Goal: Answer question/provide support: Share knowledge or assist other users

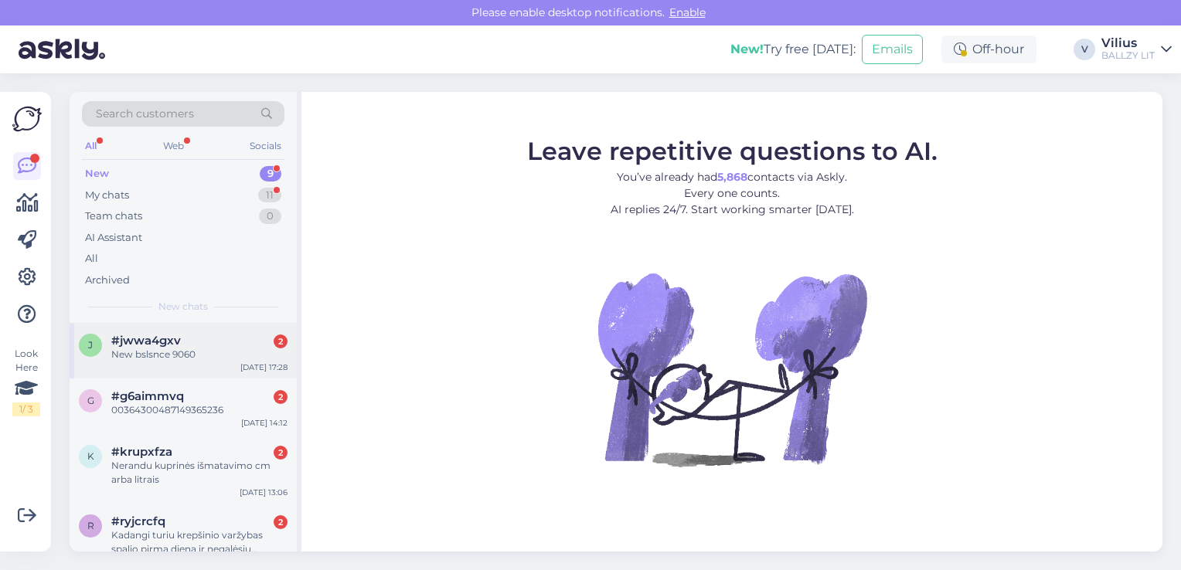
click at [196, 342] on div "#jwwa4gxv 2" at bounding box center [199, 341] width 176 height 14
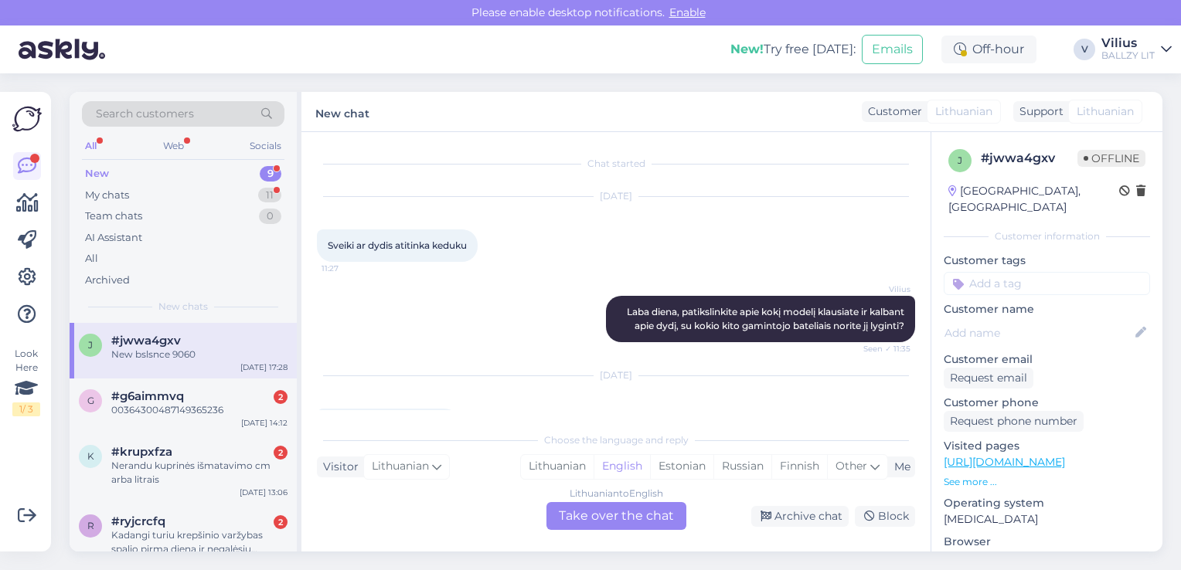
scroll to position [114, 0]
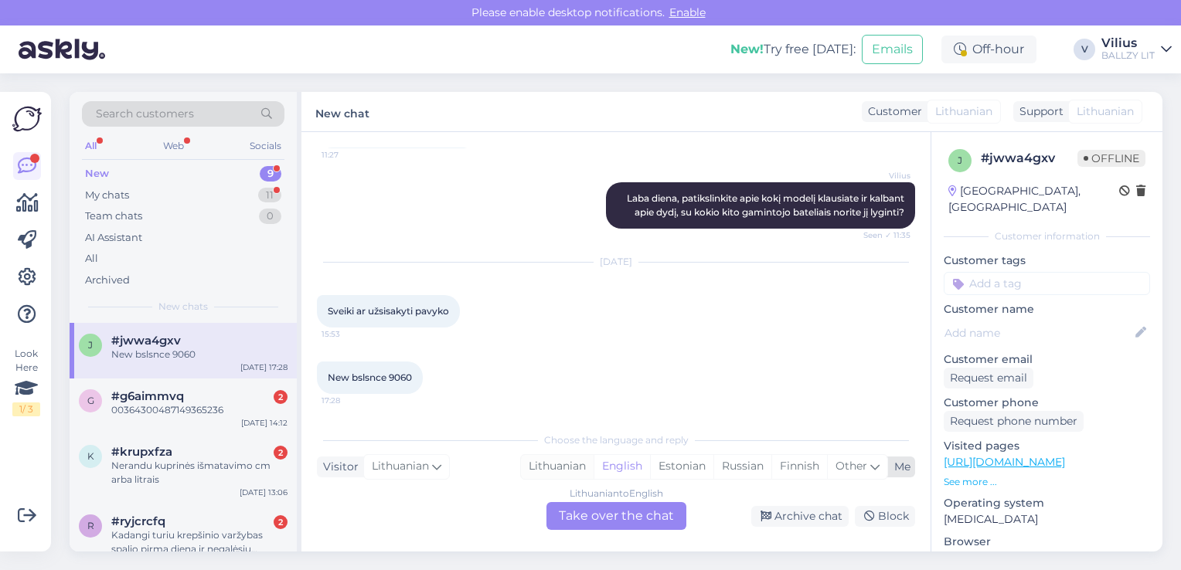
click at [567, 455] on div "Lithuanian" at bounding box center [557, 466] width 73 height 23
click at [607, 518] on div "Lithuanian to Lithuanian Take over the chat" at bounding box center [616, 516] width 140 height 28
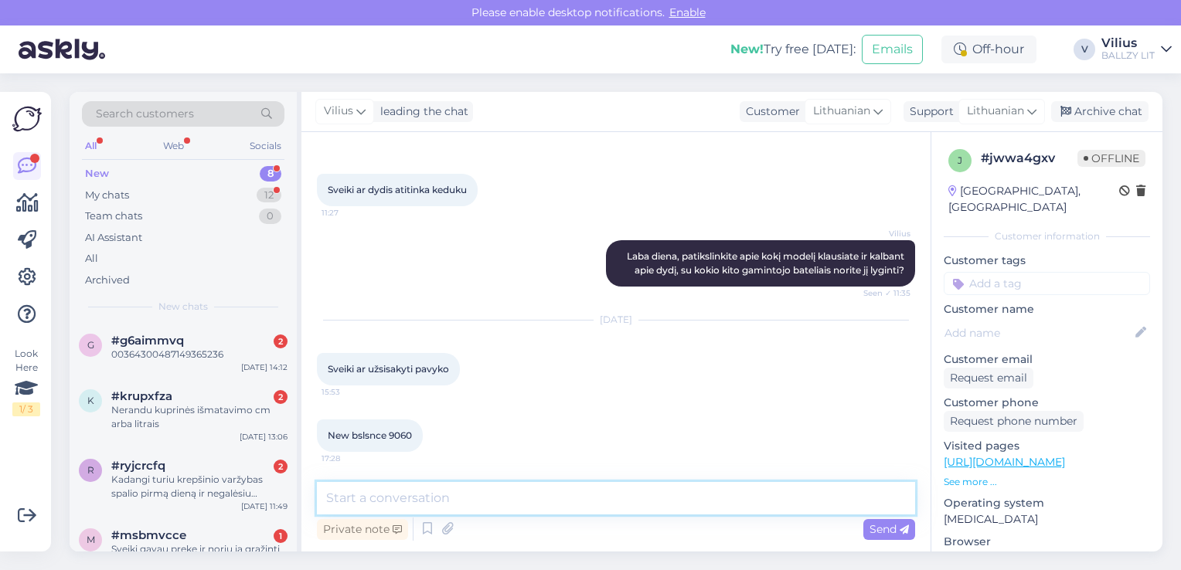
click at [530, 512] on textarea at bounding box center [616, 498] width 598 height 32
type textarea "Laba diena, nurodykite kokiu vardu ir pavarde atlikote užsakymą."
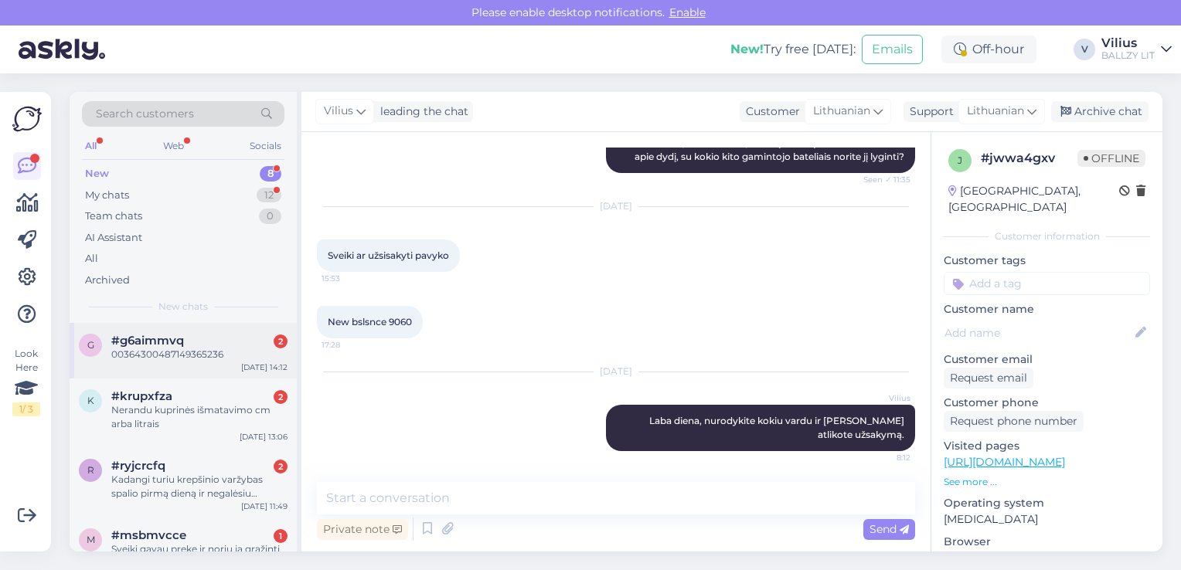
click at [174, 345] on span "#g6aimmvq" at bounding box center [147, 341] width 73 height 14
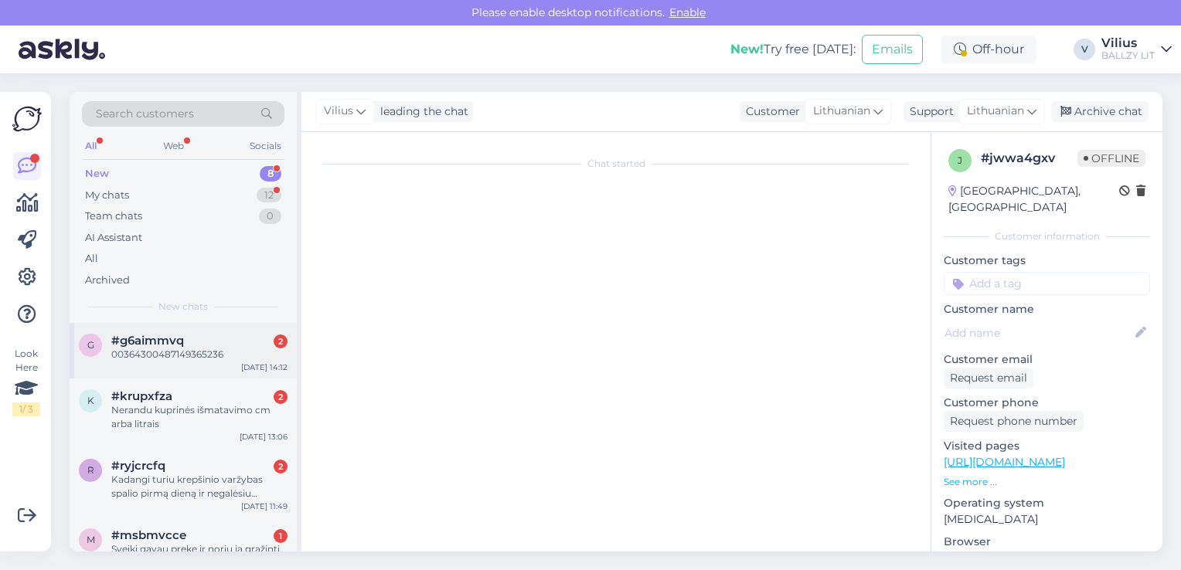
scroll to position [0, 0]
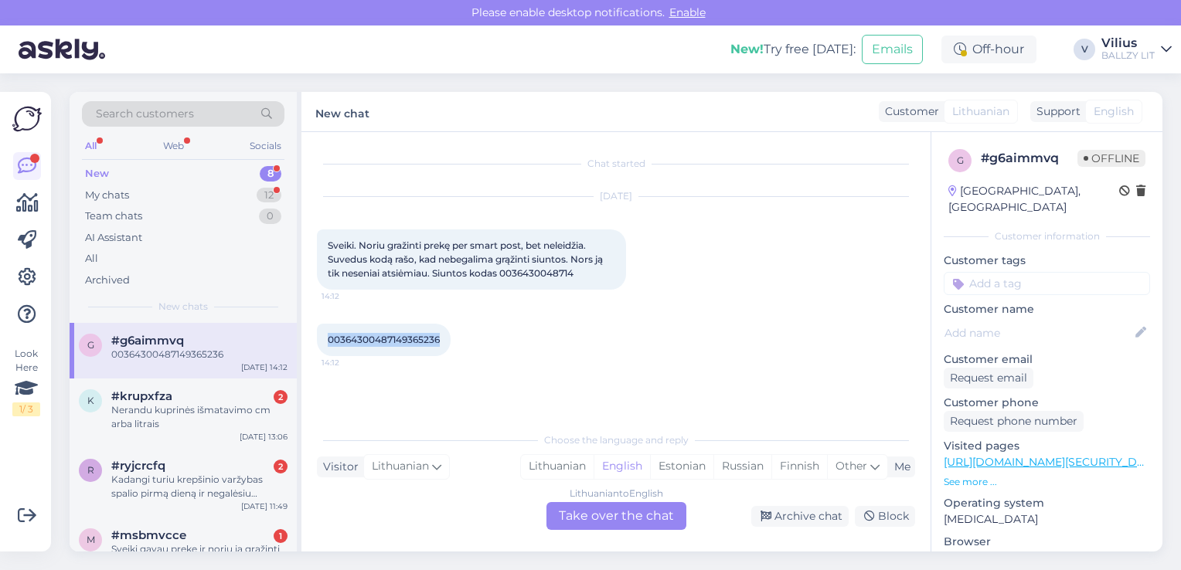
drag, startPoint x: 447, startPoint y: 340, endPoint x: 328, endPoint y: 348, distance: 119.3
click at [328, 348] on div "00364300487149365236 14:12" at bounding box center [384, 340] width 134 height 32
copy span "00364300487149365236"
click at [549, 474] on div "Lithuanian" at bounding box center [557, 466] width 73 height 23
click at [581, 515] on div "Lithuanian to Lithuanian Take over the chat" at bounding box center [616, 516] width 140 height 28
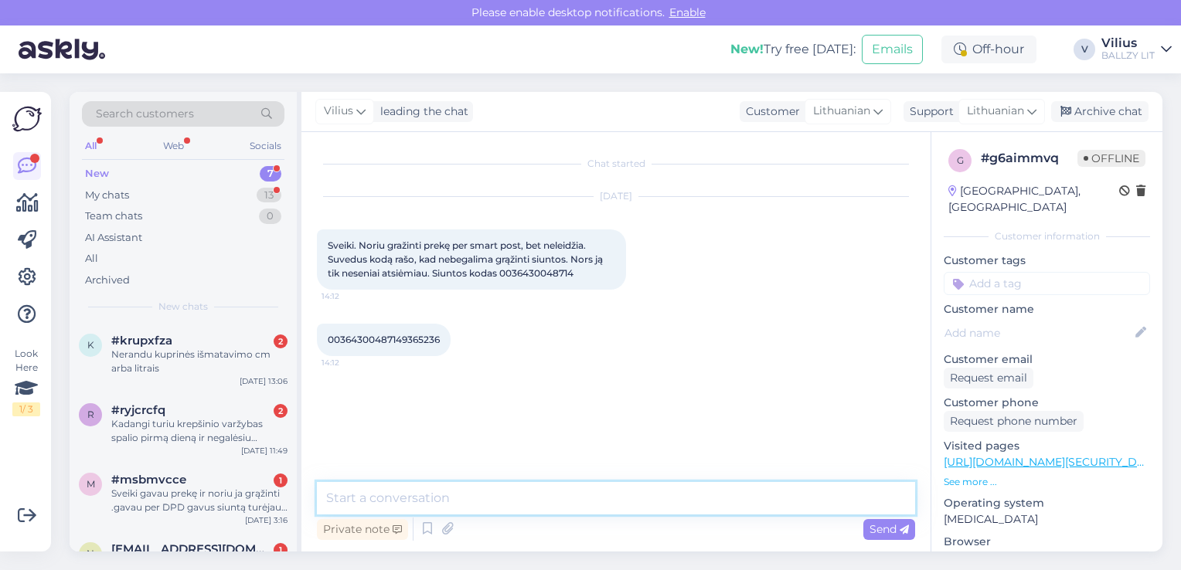
click at [533, 493] on textarea at bounding box center [616, 498] width 598 height 32
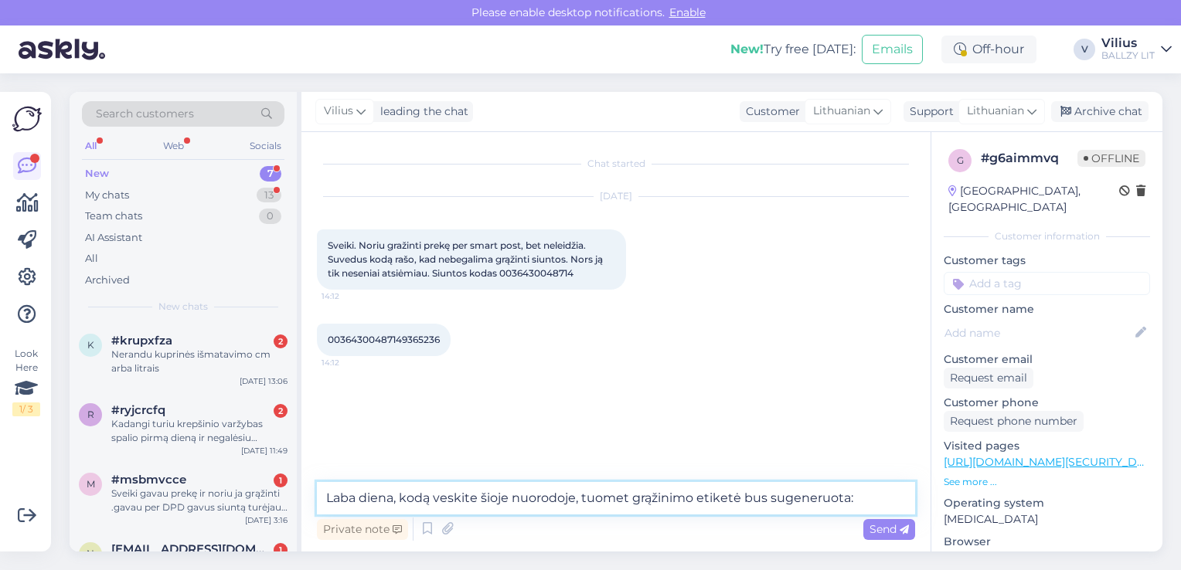
paste textarea "https://my.smartposti.lt/return_parcel/?lang=lt_LT"
type textarea "Laba diena, kodą veskite šioje nuorodoje, tuomet grąžinimo etiketė bus sugeneru…"
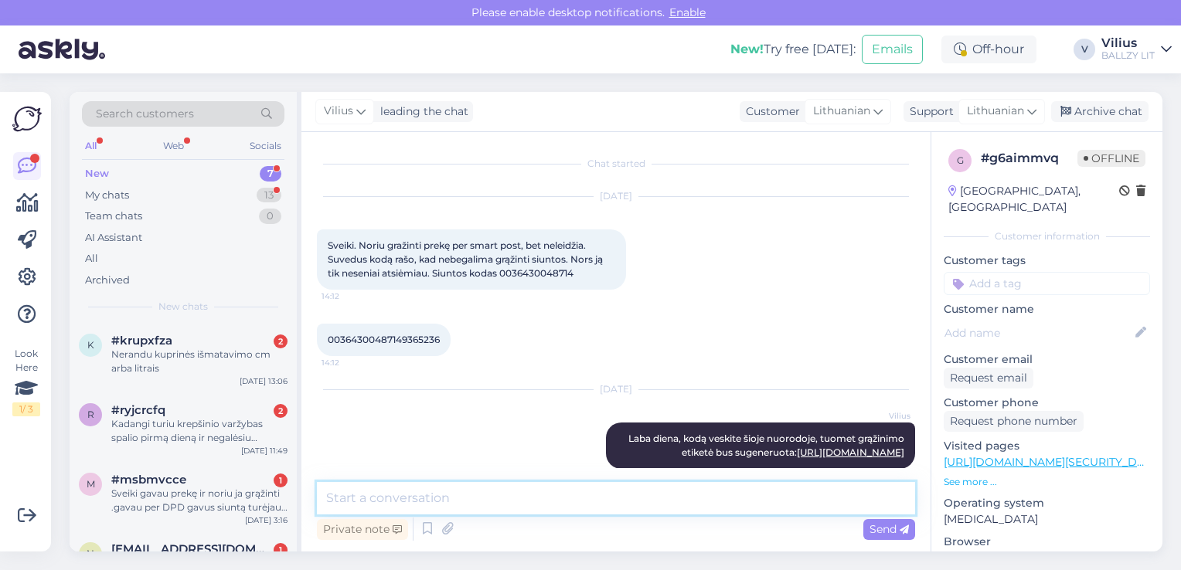
scroll to position [31, 0]
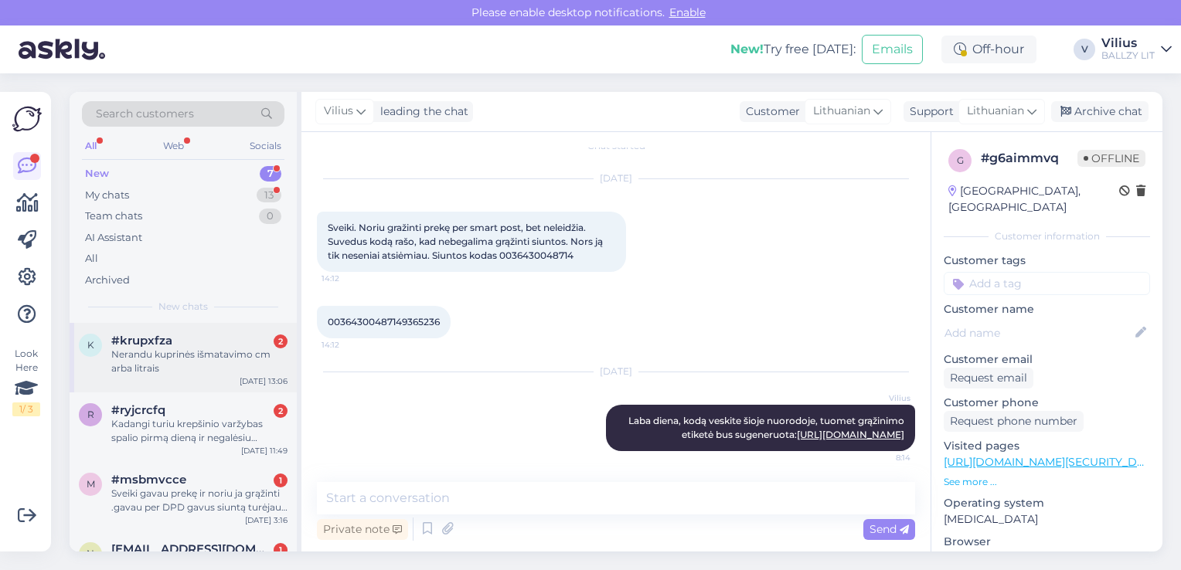
click at [193, 368] on div "Nerandu kuprinės išmatavimo cm arba litrais" at bounding box center [199, 362] width 176 height 28
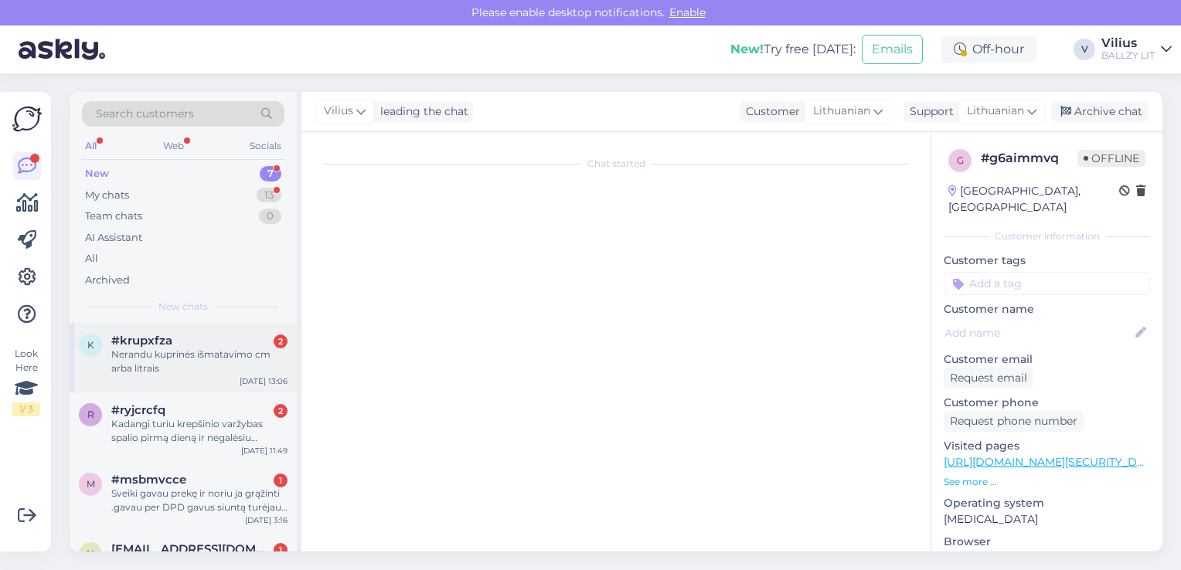
scroll to position [0, 0]
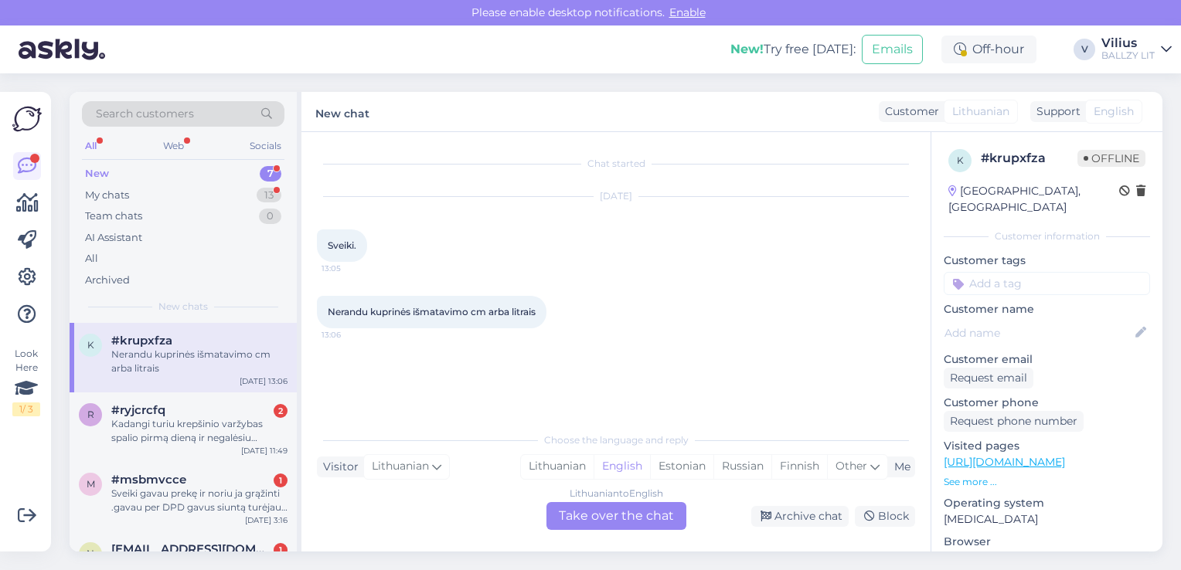
click at [1065, 455] on link "https://ballzy.eu/lt/product/lx-oversized-sherpa-hoodie-vn000hn197i1-l-cnf" at bounding box center [1004, 462] width 121 height 14
click at [560, 471] on div "Lithuanian" at bounding box center [557, 466] width 73 height 23
click at [592, 508] on div "Lithuanian to Lithuanian Take over the chat" at bounding box center [616, 516] width 140 height 28
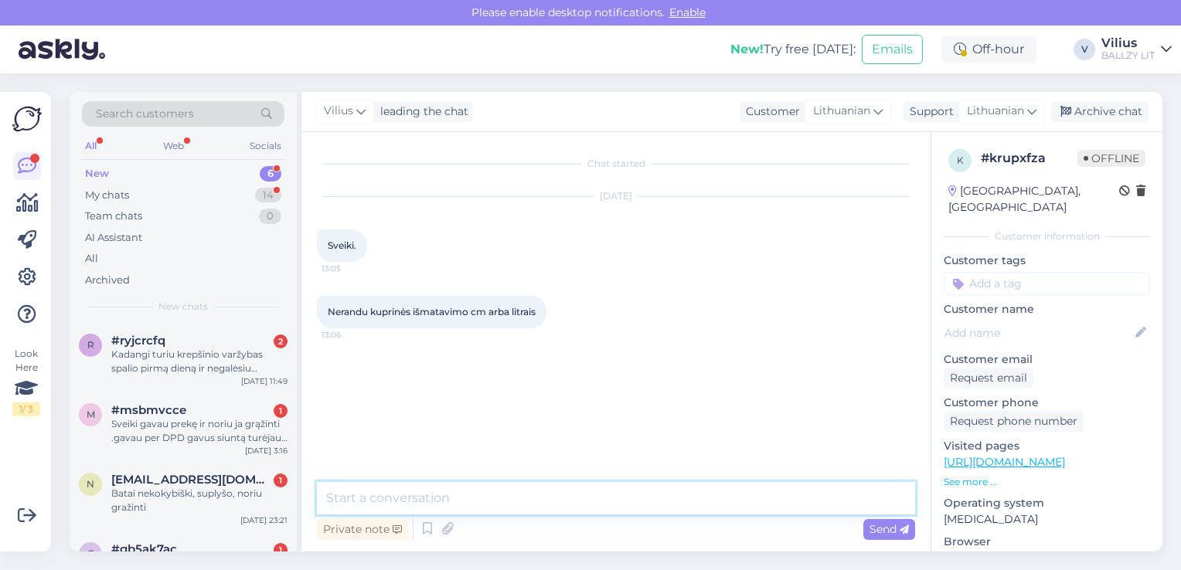
click at [575, 505] on textarea at bounding box center [616, 498] width 598 height 32
type textarea "Sveiki, atsiųskite nuoroda, kurios kuprinės išmatavimai domina."
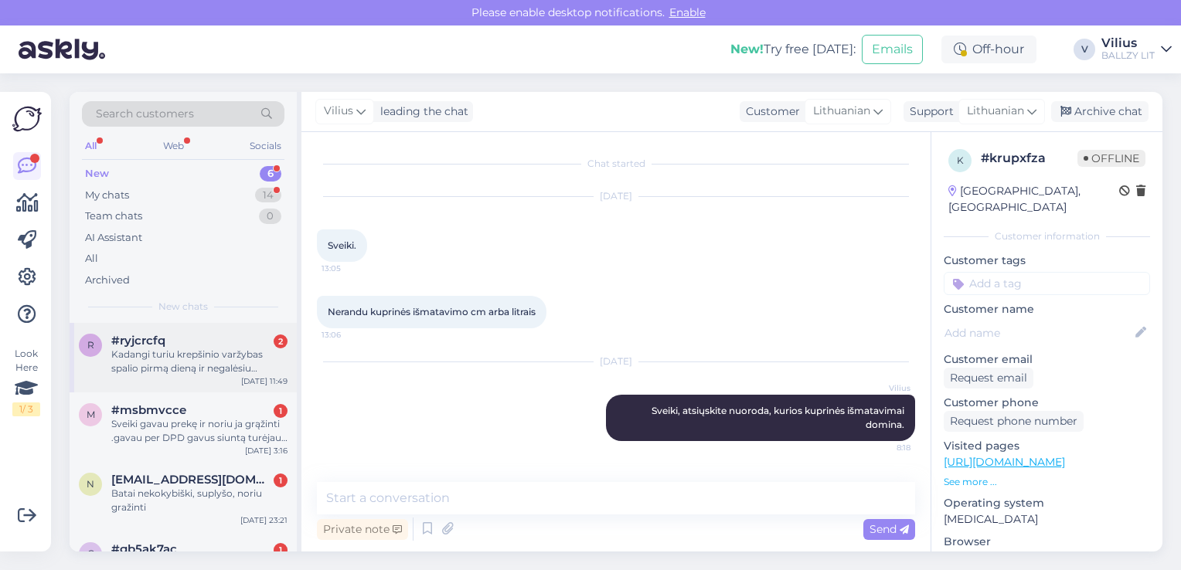
click at [185, 383] on div "r #ryjcrcfq 2 Kadangi turiu krepšinio varžybas spalio pirmą dieną ir negalėsiu …" at bounding box center [183, 358] width 227 height 70
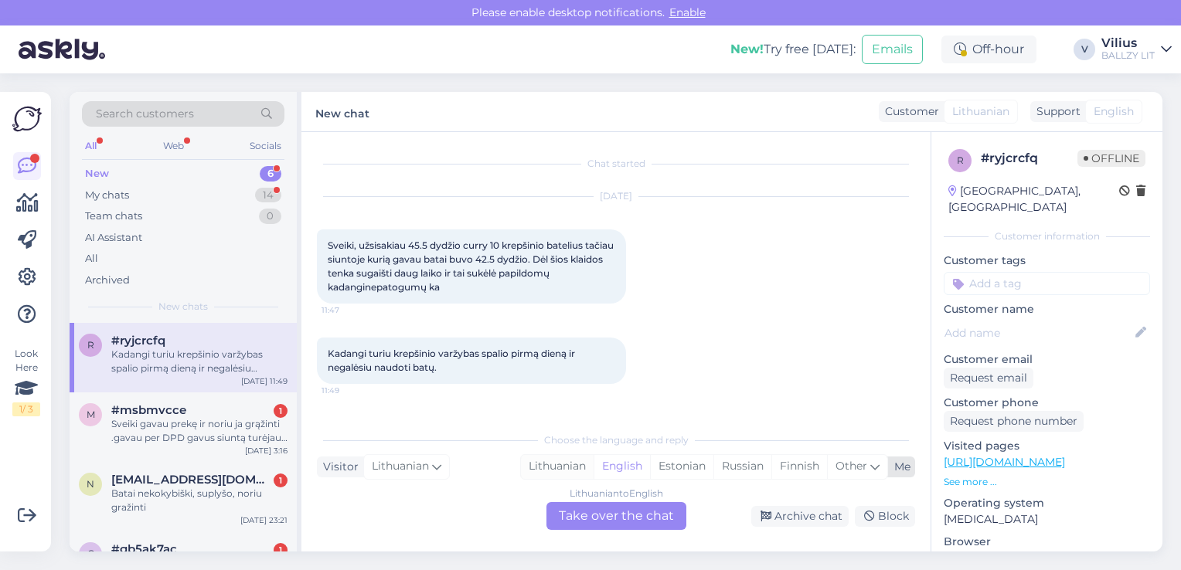
click at [559, 468] on div "Lithuanian" at bounding box center [557, 466] width 73 height 23
click at [587, 510] on div "Lithuanian to Lithuanian Take over the chat" at bounding box center [616, 516] width 140 height 28
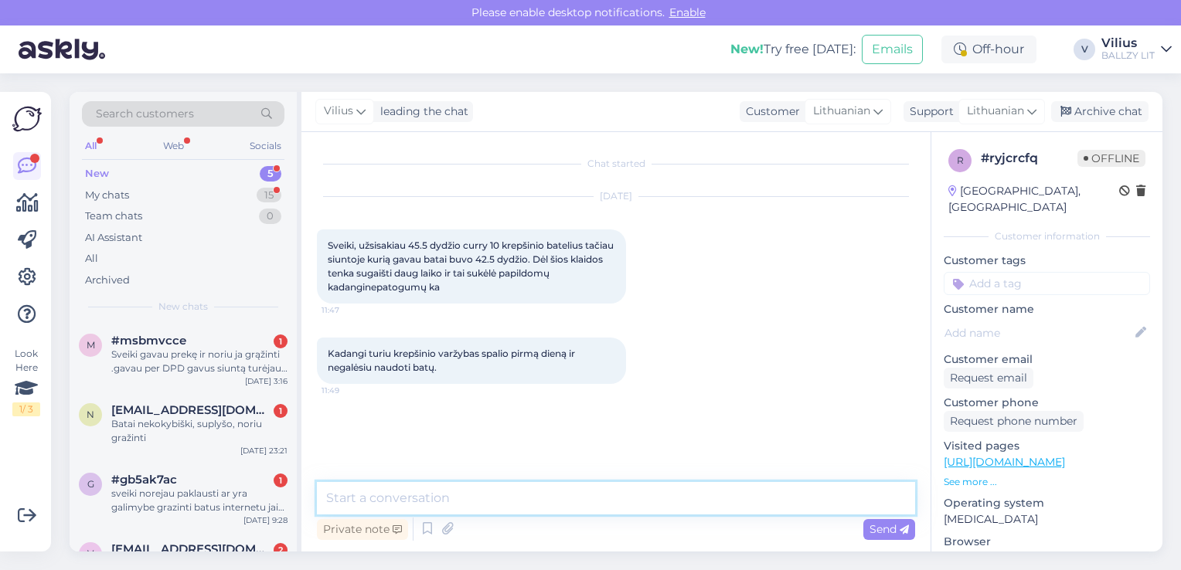
click at [547, 502] on textarea at bounding box center [616, 498] width 598 height 32
type textarea "Laba diena, gal galite patikslinti užsakymo numerį?"
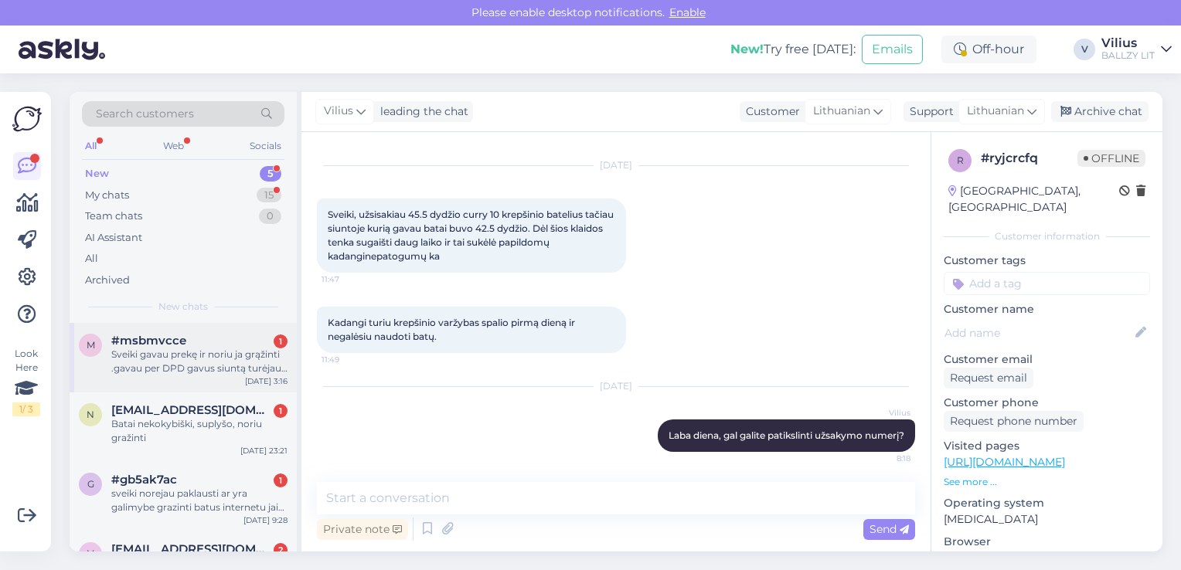
click at [240, 371] on div "Sveiki gavau prekę ir noriu ja grąžinti .gavau per DPD gavus siuntą turėjau gau…" at bounding box center [199, 362] width 176 height 28
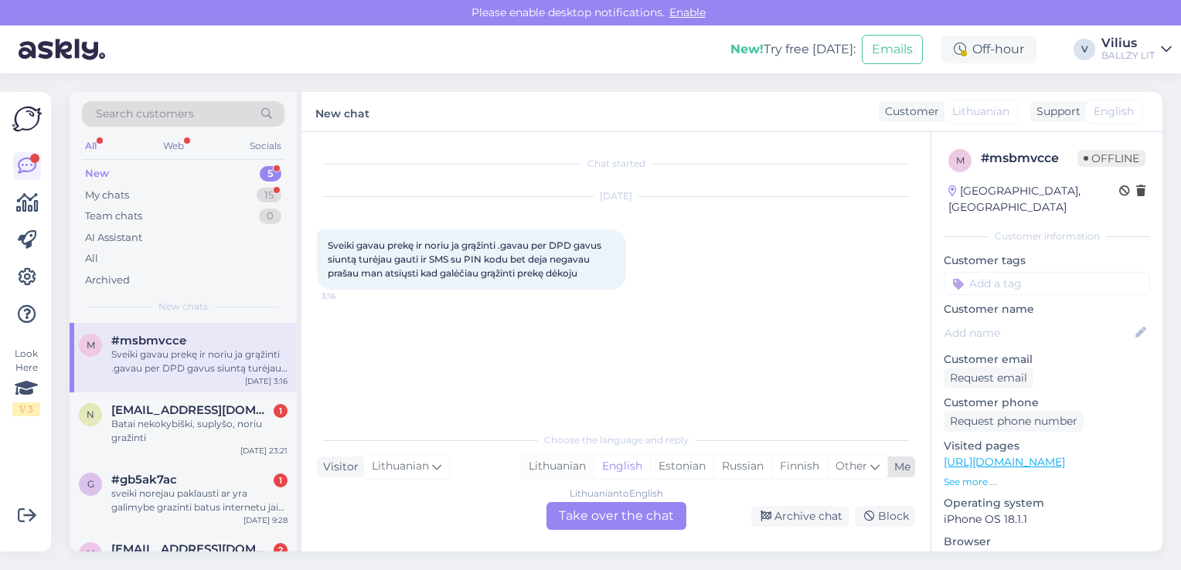
click at [560, 456] on div "Lithuanian" at bounding box center [557, 466] width 73 height 23
click at [575, 515] on div "Lithuanian to Lithuanian Take over the chat" at bounding box center [616, 516] width 140 height 28
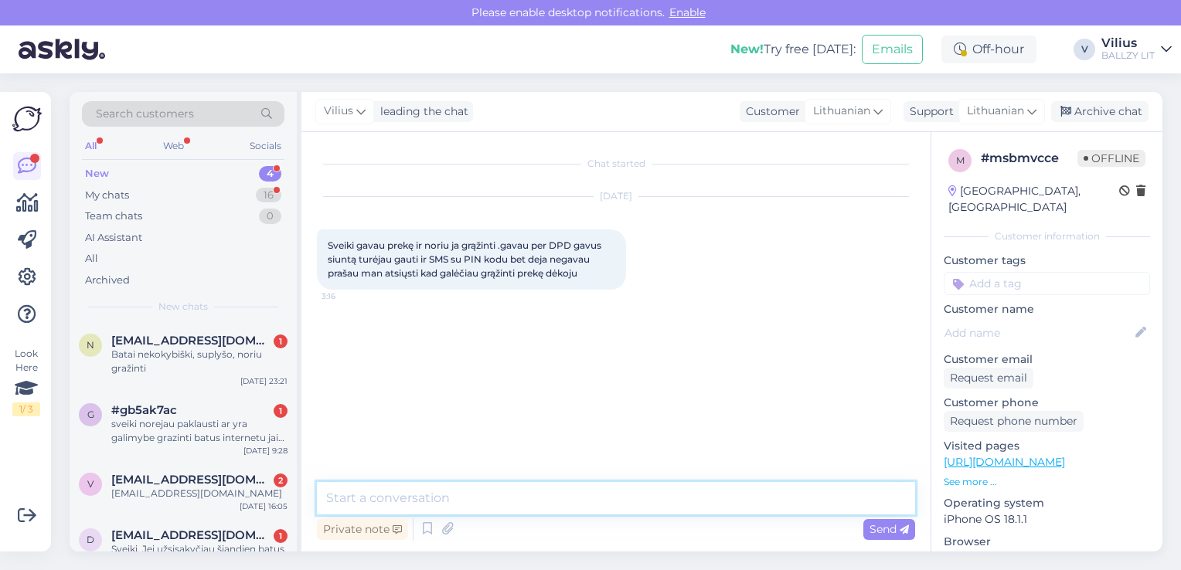
click at [540, 498] on textarea at bounding box center [616, 498] width 598 height 32
type textarea "Laba diena, nurodykite užsakymo numerį, dėkojame."
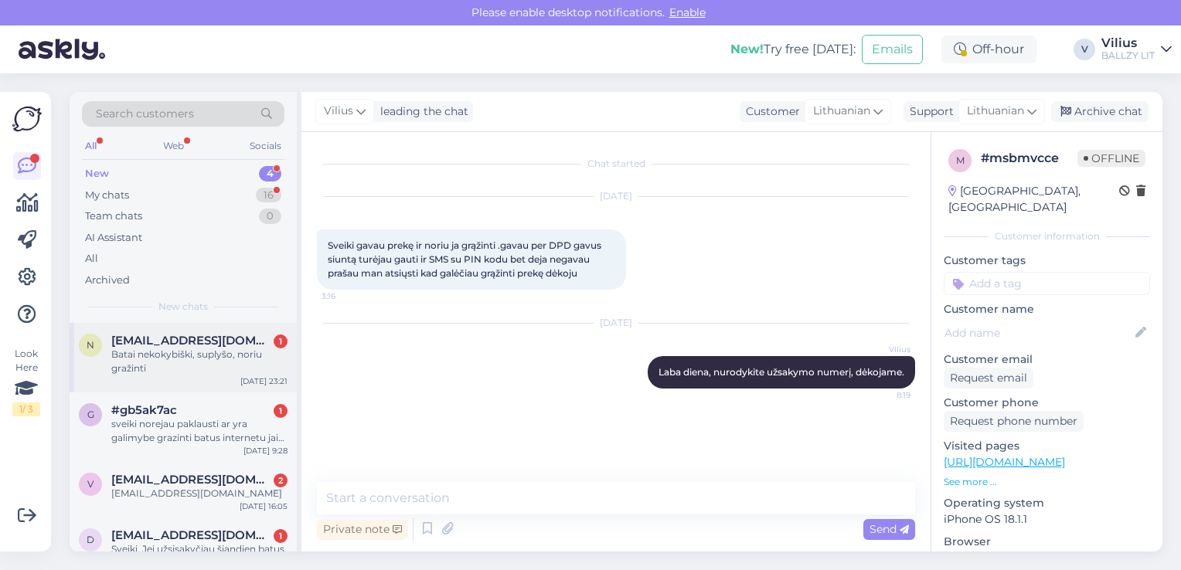
click at [228, 388] on div "n nikasdmit@gmail.com 1 Batai nekokybiški, suplyšo, noriu gražinti Sep 27 23:21" at bounding box center [183, 358] width 227 height 70
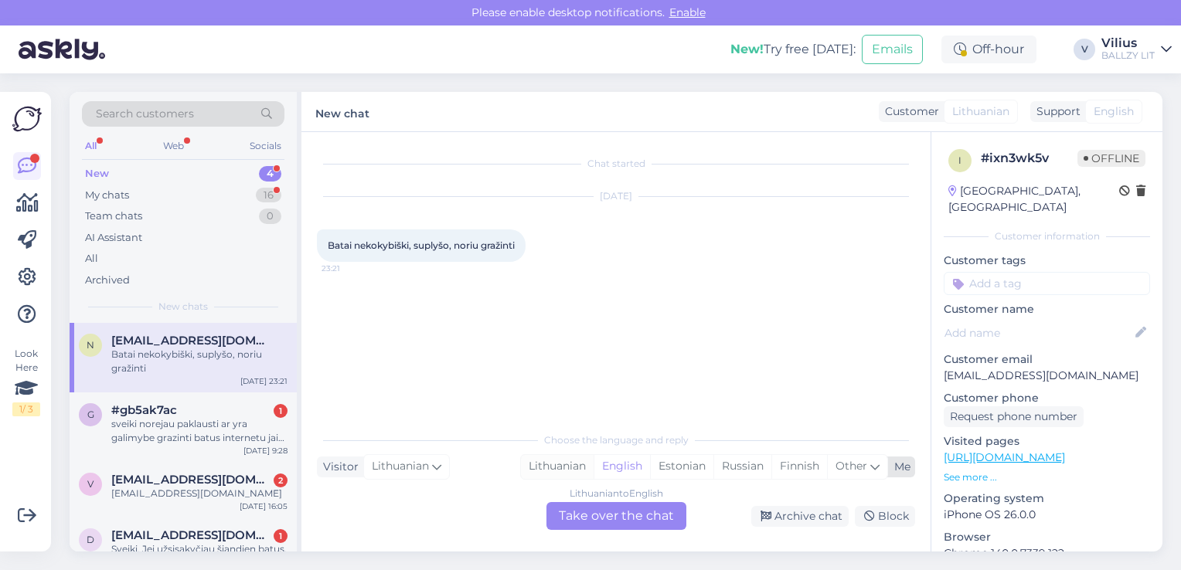
click at [536, 471] on div "Lithuanian" at bounding box center [557, 466] width 73 height 23
click at [604, 517] on div "Lithuanian to Lithuanian Take over the chat" at bounding box center [616, 516] width 140 height 28
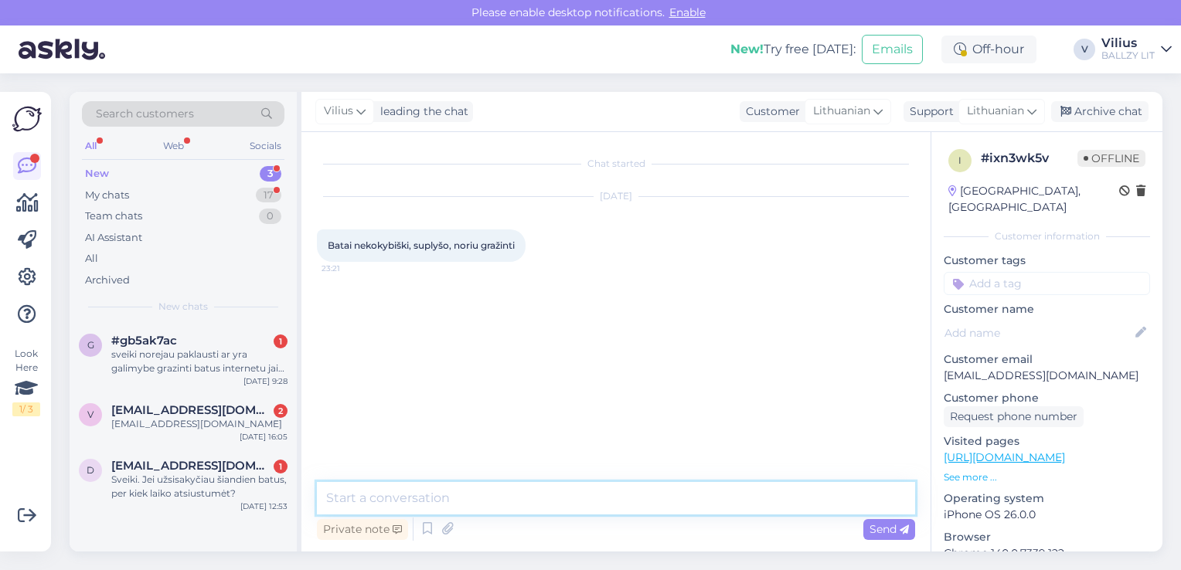
click at [556, 511] on textarea at bounding box center [616, 498] width 598 height 32
paste textarea "Laba diena, kilus abejonių dėl internetinėje parduotuvėje pirktos prekės kokybė…"
type textarea "Laba diena, kilus abejonių dėl internetinėje parduotuvėje pirktos prekės kokybė…"
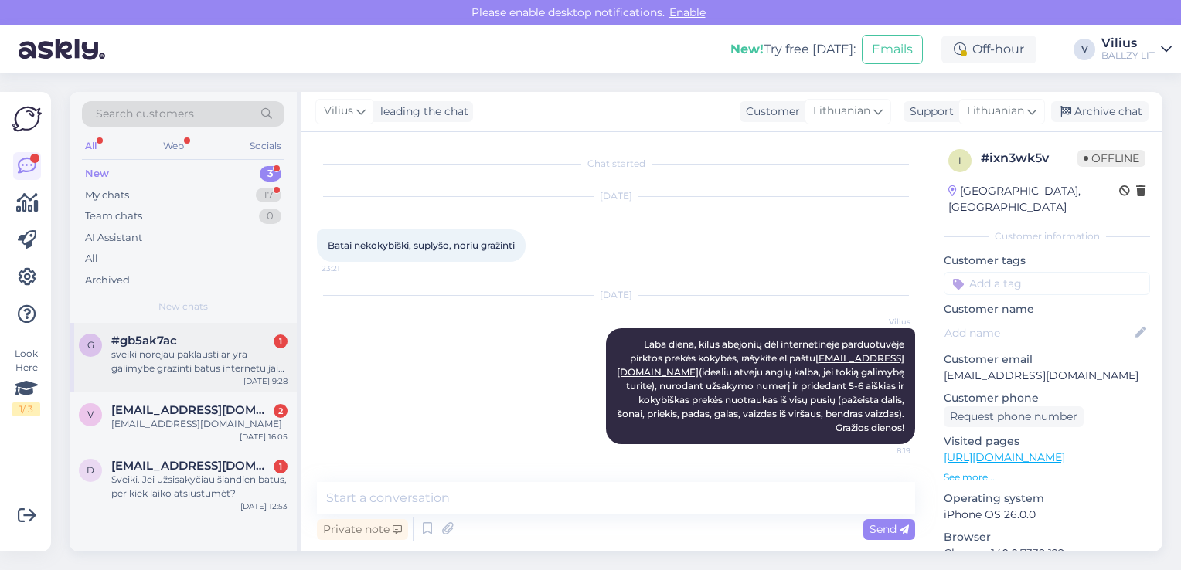
click at [222, 363] on div "sveiki norejau paklausti ar yra galimybe grazinti batus internetu jai as juos p…" at bounding box center [199, 362] width 176 height 28
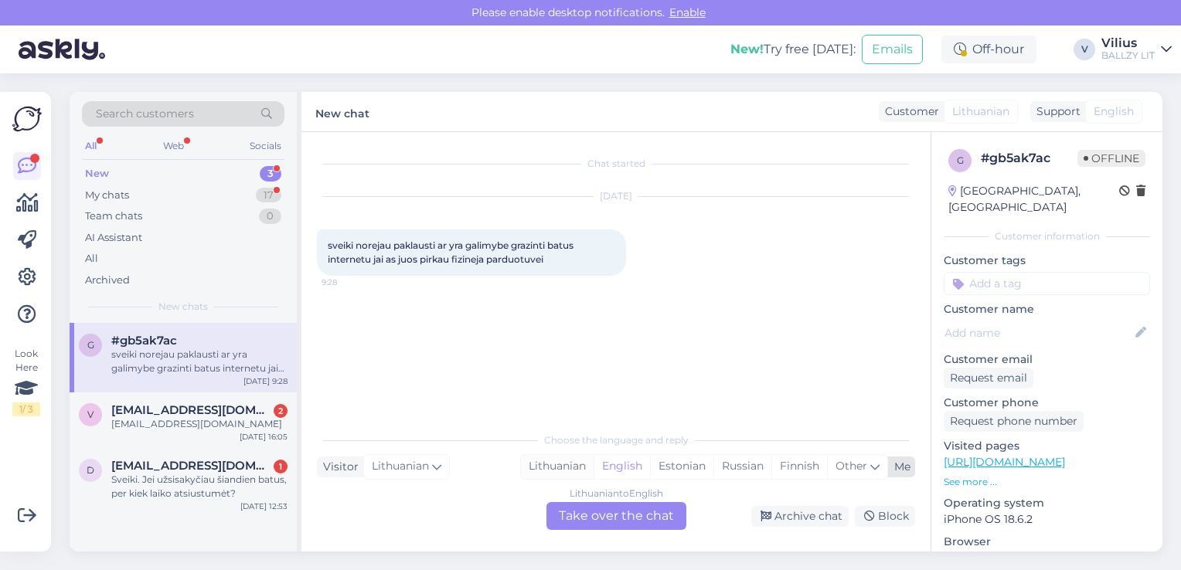
click at [547, 469] on div "Lithuanian" at bounding box center [557, 466] width 73 height 23
click at [607, 522] on div "Lithuanian to Lithuanian Take over the chat" at bounding box center [616, 516] width 140 height 28
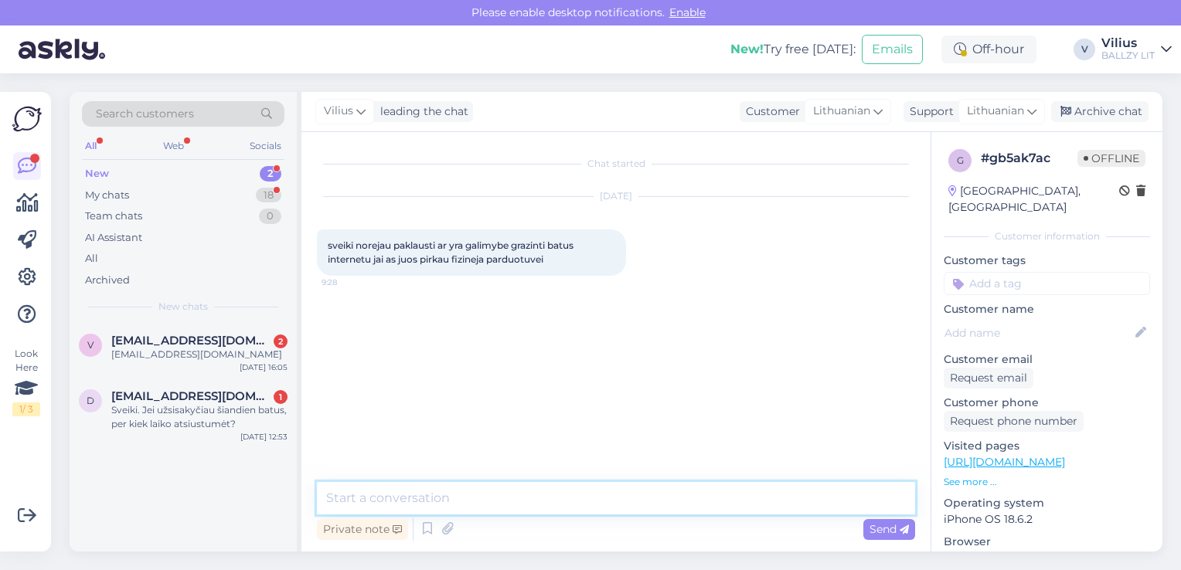
click at [562, 510] on textarea at bounding box center [616, 498] width 598 height 32
type textarea "Laba diena, deja fizinėse parduotuvėse pirktas prekes galima grąžinti tik fiziš…"
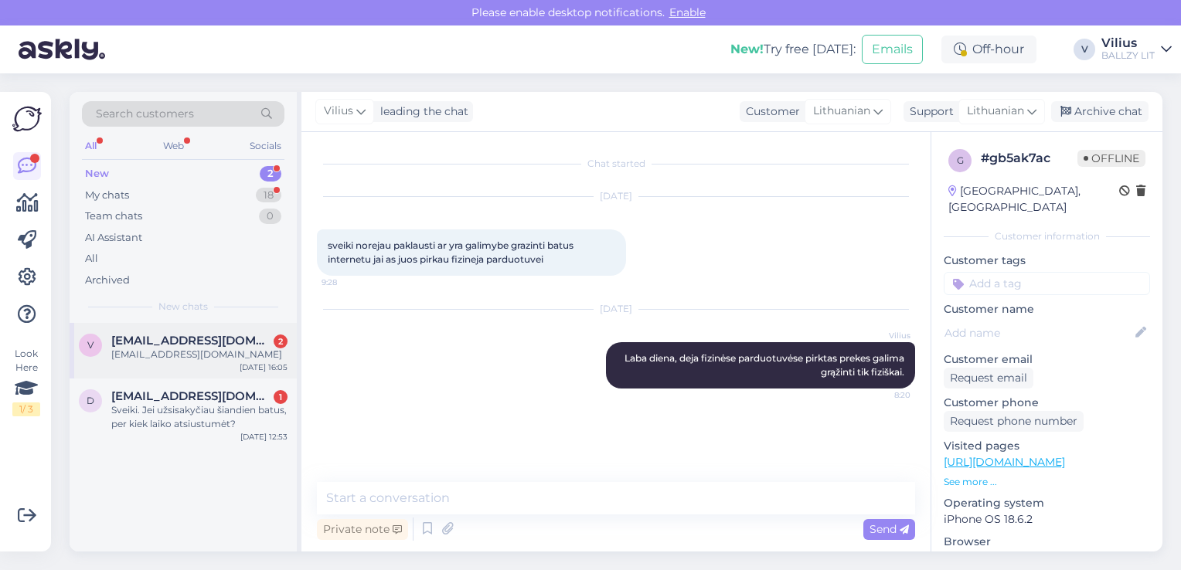
click at [217, 360] on div "vaida_777@yahoo.com" at bounding box center [199, 355] width 176 height 14
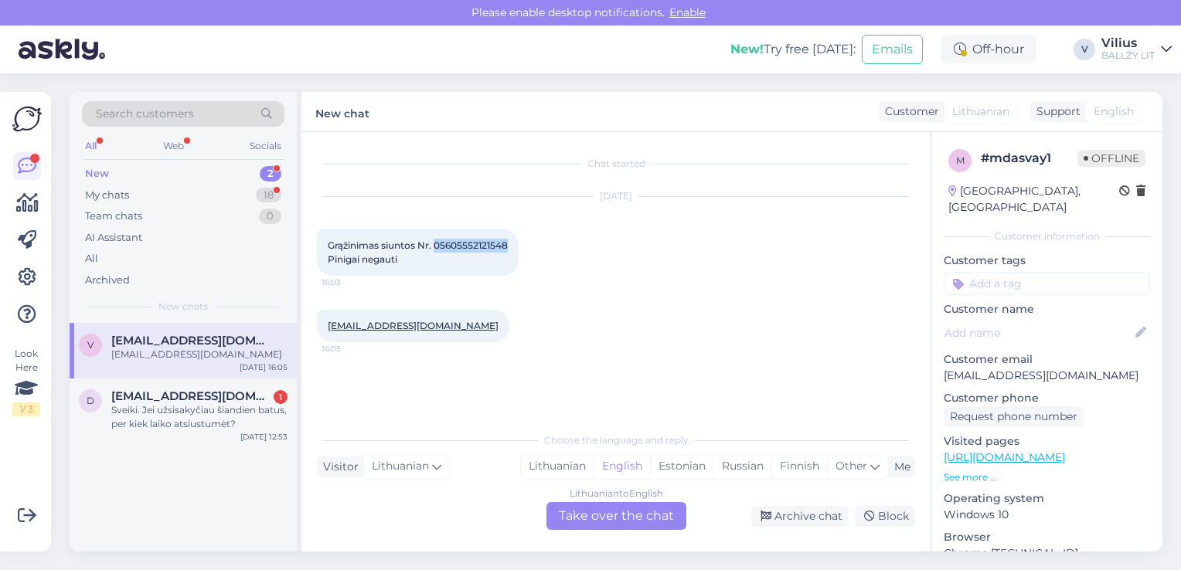
drag, startPoint x: 437, startPoint y: 243, endPoint x: 510, endPoint y: 240, distance: 73.5
click at [510, 240] on div "Grąžinimas siuntos Nr. 05605552121548 Pinigai negauti 16:03" at bounding box center [418, 253] width 202 height 46
copy span "05605552121548"
drag, startPoint x: 440, startPoint y: 327, endPoint x: 328, endPoint y: 329, distance: 112.1
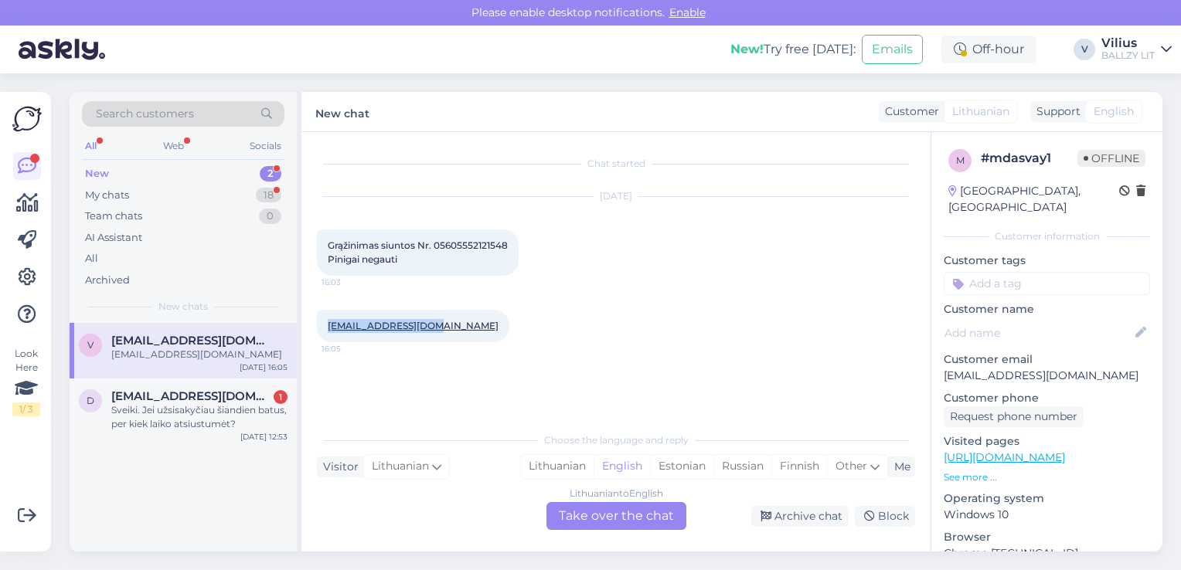
click at [328, 329] on div "vaida_777@yahoo.com 16:05" at bounding box center [413, 326] width 192 height 32
copy link "vaida_777@yahoo.com"
click at [567, 462] on div "Lithuanian" at bounding box center [557, 466] width 73 height 23
click at [585, 515] on div "Lithuanian to Lithuanian Take over the chat" at bounding box center [616, 516] width 140 height 28
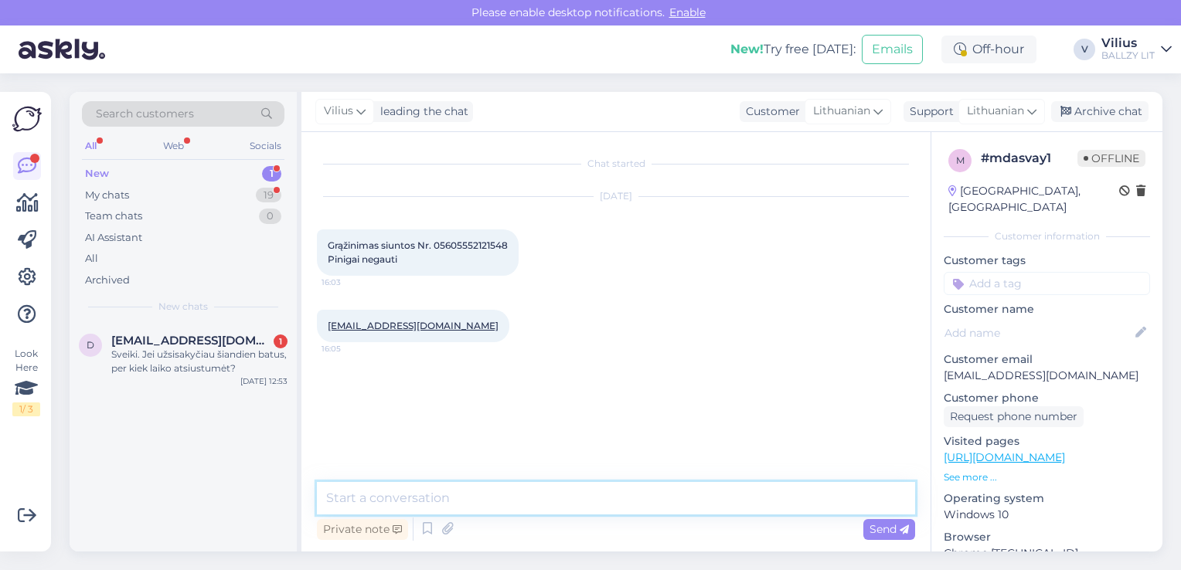
click at [541, 499] on textarea at bounding box center [616, 498] width 598 height 32
paste textarea "https://ballzy.eu/lt/shopping-help#returning"
type textarea "Laba diena, procesas gali užtrukti iki 30 dienų. Informaciją rasite čia: https:…"
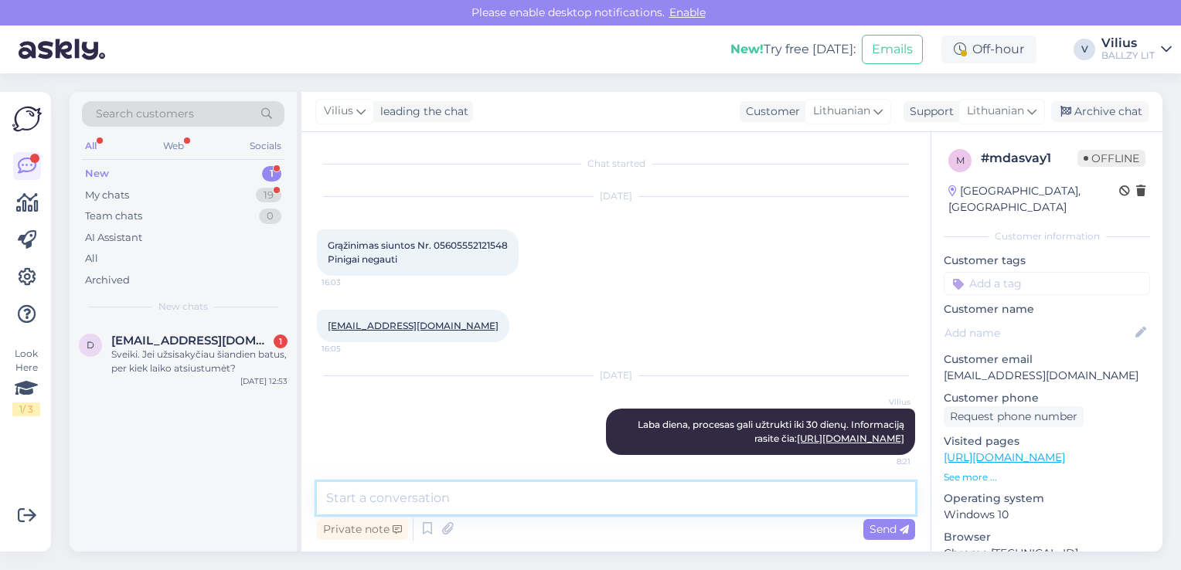
scroll to position [3, 0]
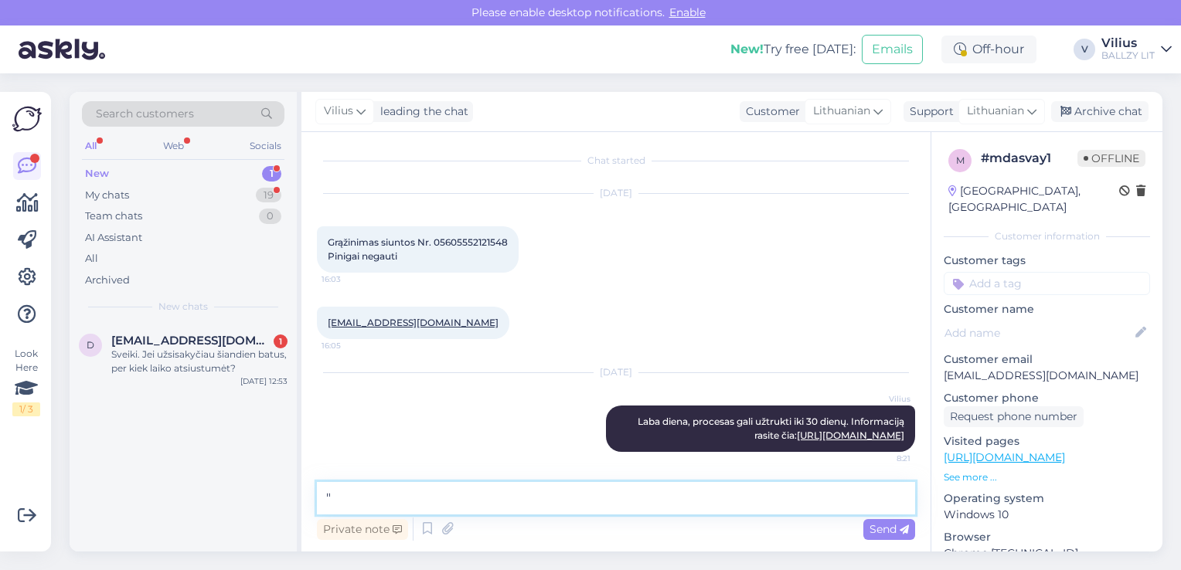
paste textarea "Kada gausiu grąžinamą sumą už grąžintą prekę? Jūsų grąžinimo apdorojimas gali u…"
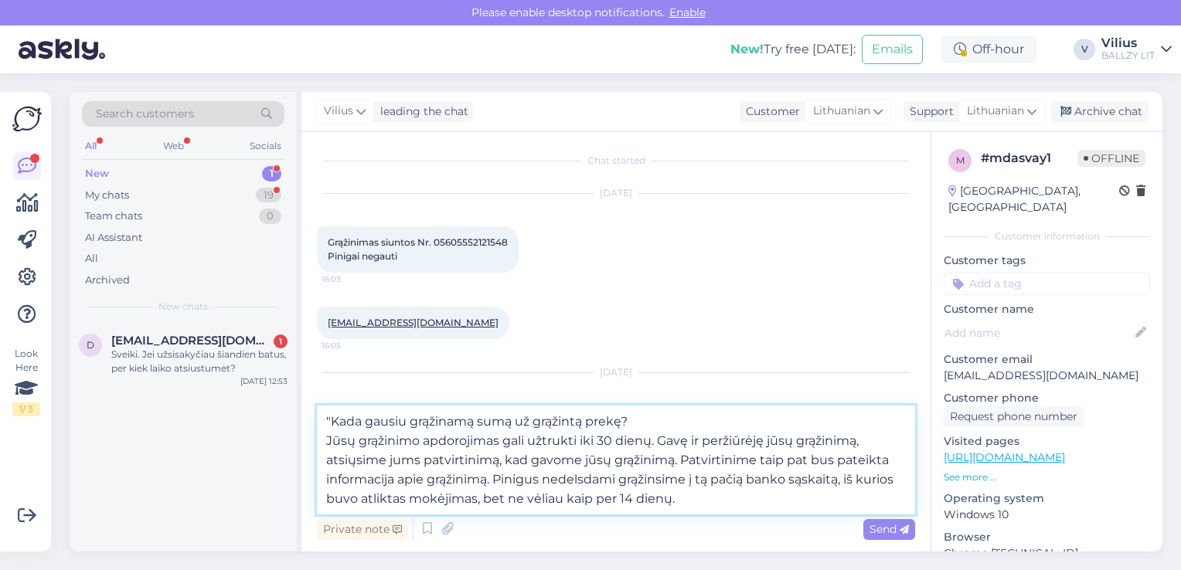
scroll to position [22, 0]
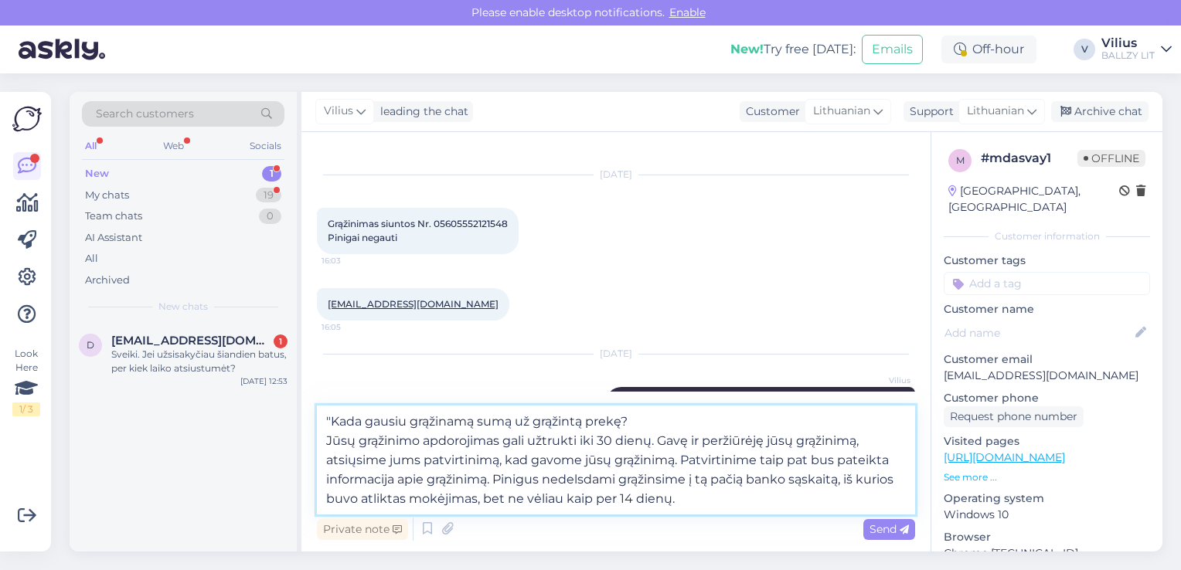
type textarea ""Kada gausiu grąžinamą sumą už grąžintą prekę? Jūsų grąžinimo apdorojimas gali …"
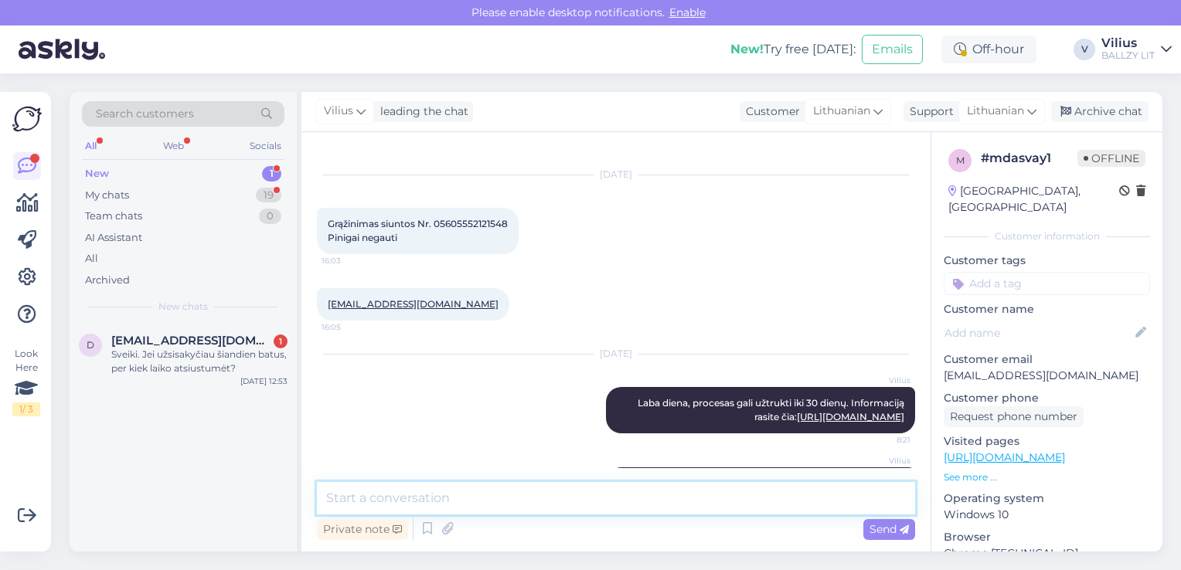
scroll to position [154, 0]
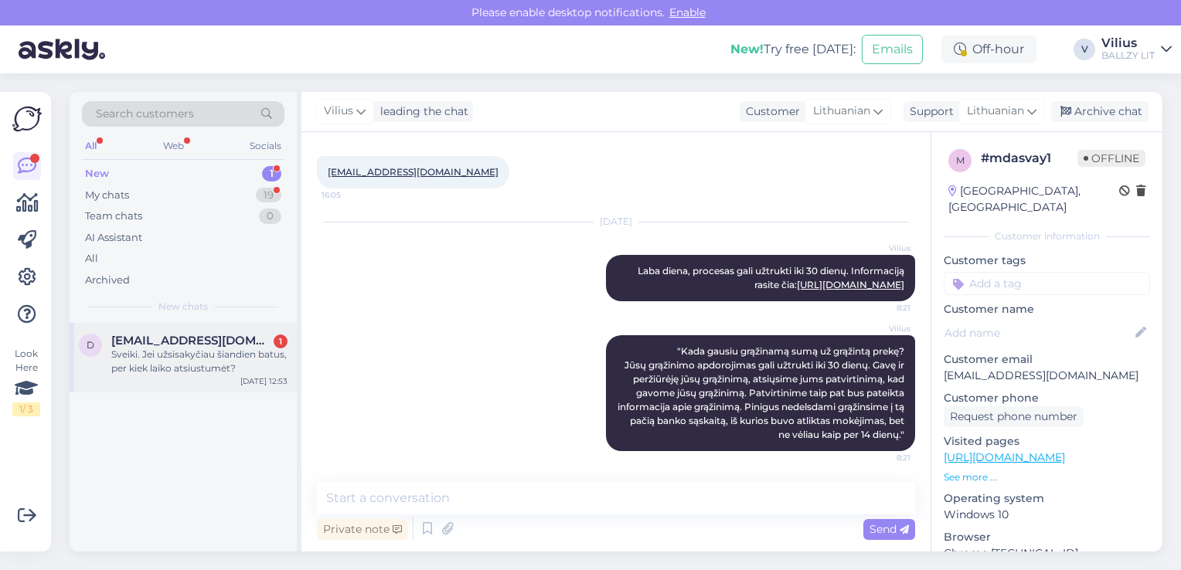
click at [234, 359] on div "Sveiki. Jei užsisakyčiau šiandien batus, per kiek laiko atsiustumėt?" at bounding box center [199, 362] width 176 height 28
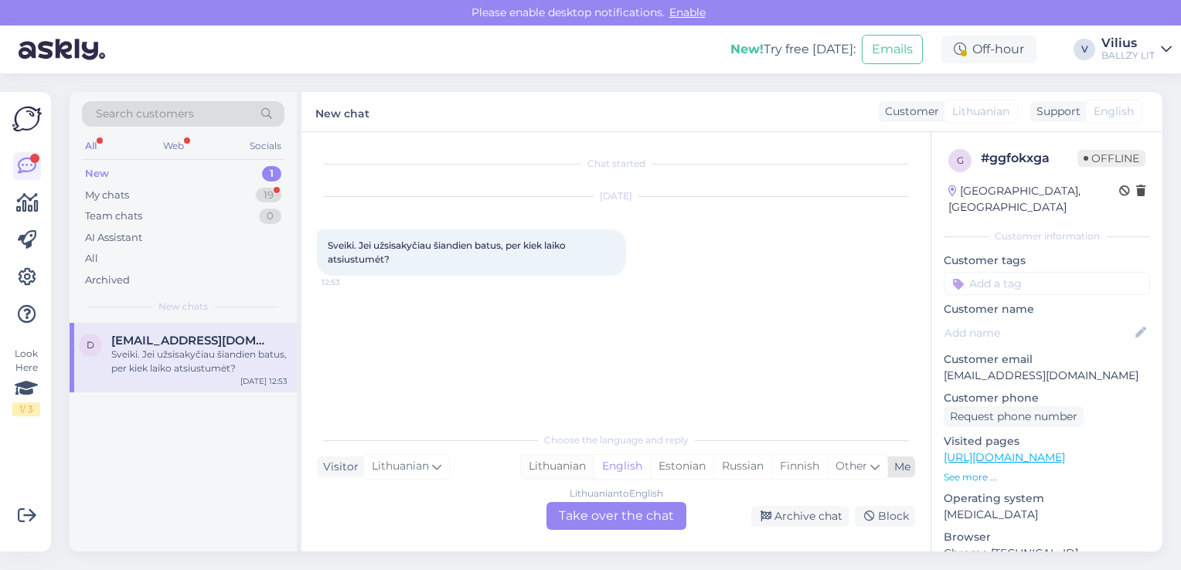
click at [543, 468] on div "Lithuanian" at bounding box center [557, 466] width 73 height 23
click at [606, 518] on div "Lithuanian to Lithuanian Take over the chat" at bounding box center [616, 516] width 140 height 28
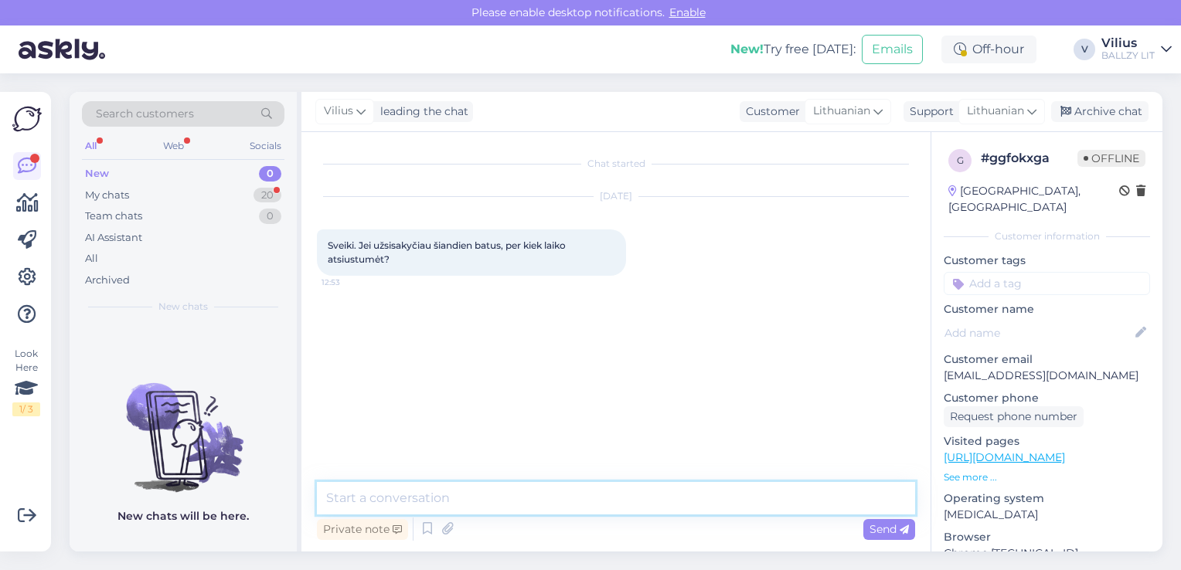
click at [560, 508] on textarea at bounding box center [616, 498] width 598 height 32
type textarea "Laba diena, įprastai pristatymas užtrunka nuo 2 iki 7 darbo dienų."
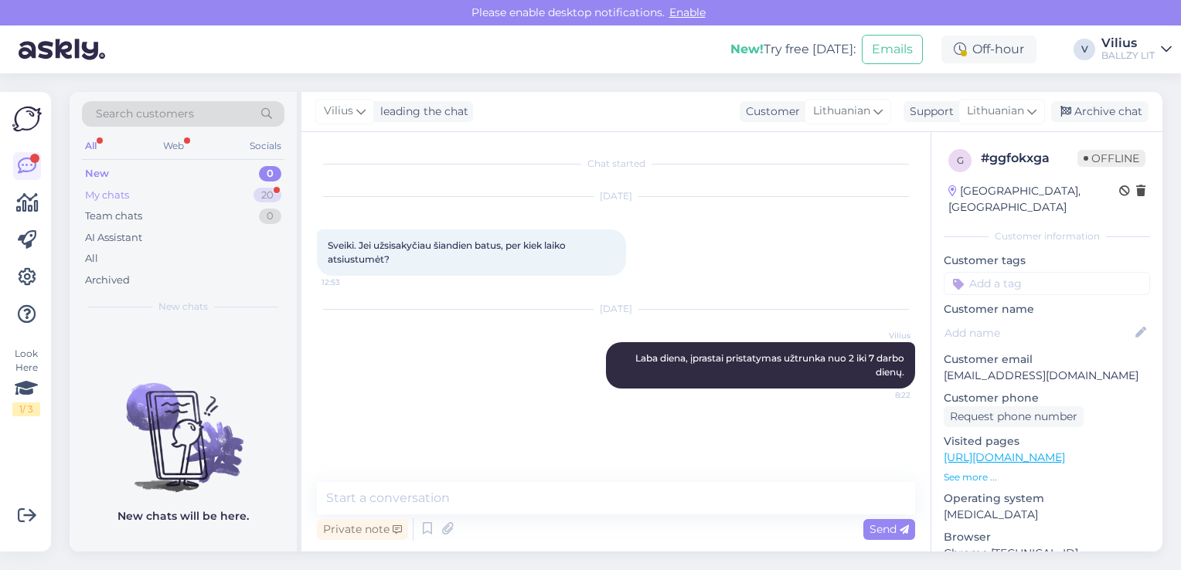
click at [172, 187] on div "My chats 20" at bounding box center [183, 196] width 202 height 22
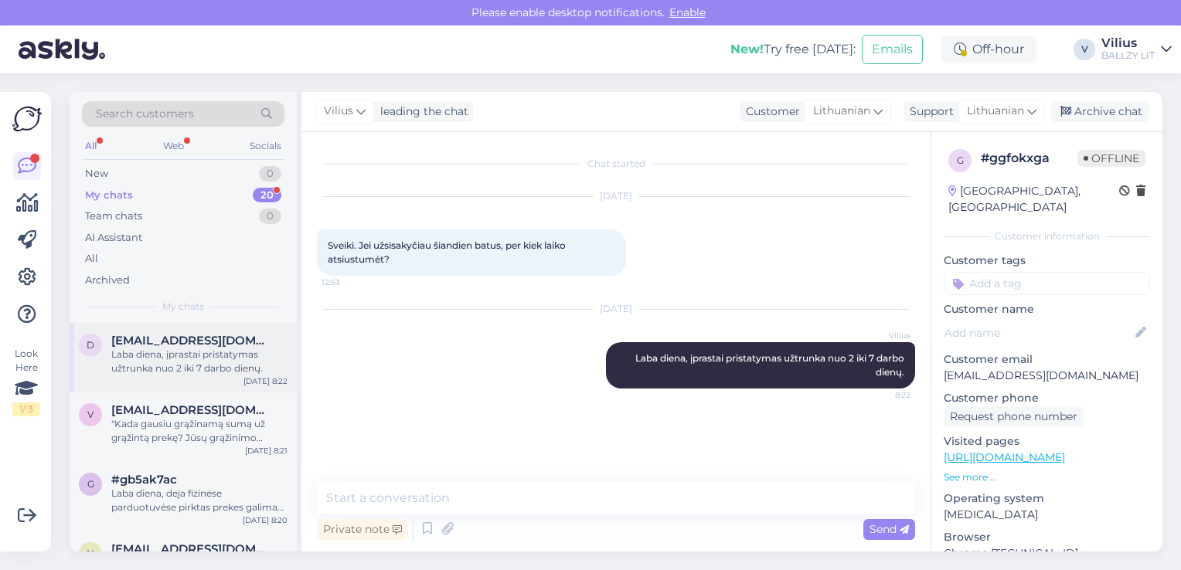
click at [189, 363] on div "Laba diena, įprastai pristatymas užtrunka nuo 2 iki 7 darbo dienų." at bounding box center [199, 362] width 176 height 28
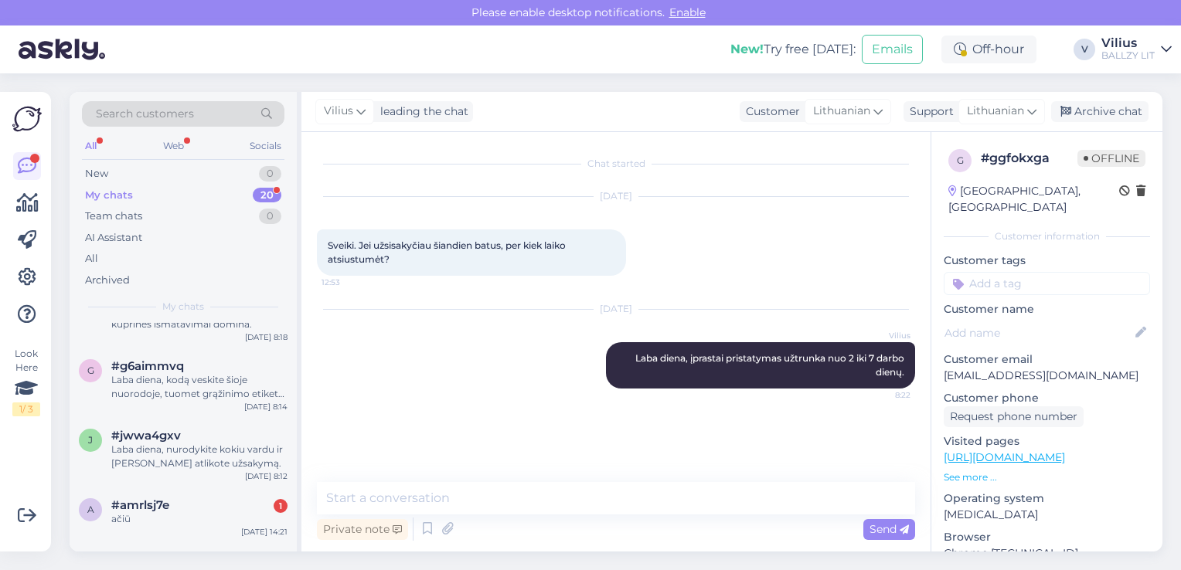
scroll to position [556, 0]
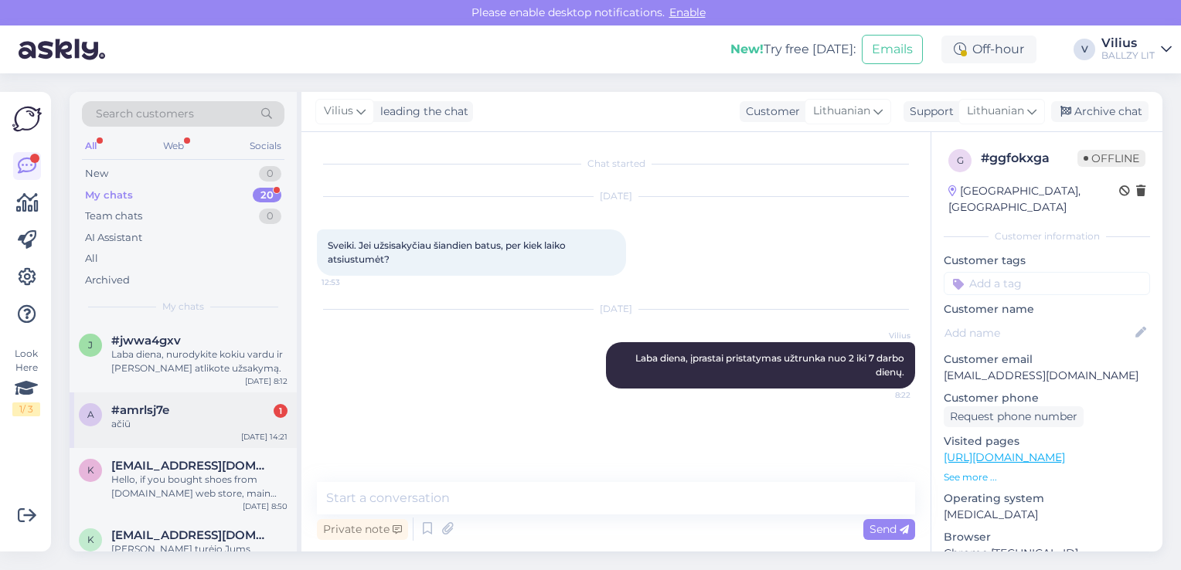
click at [202, 410] on div "#amrlsj7e 1" at bounding box center [199, 410] width 176 height 14
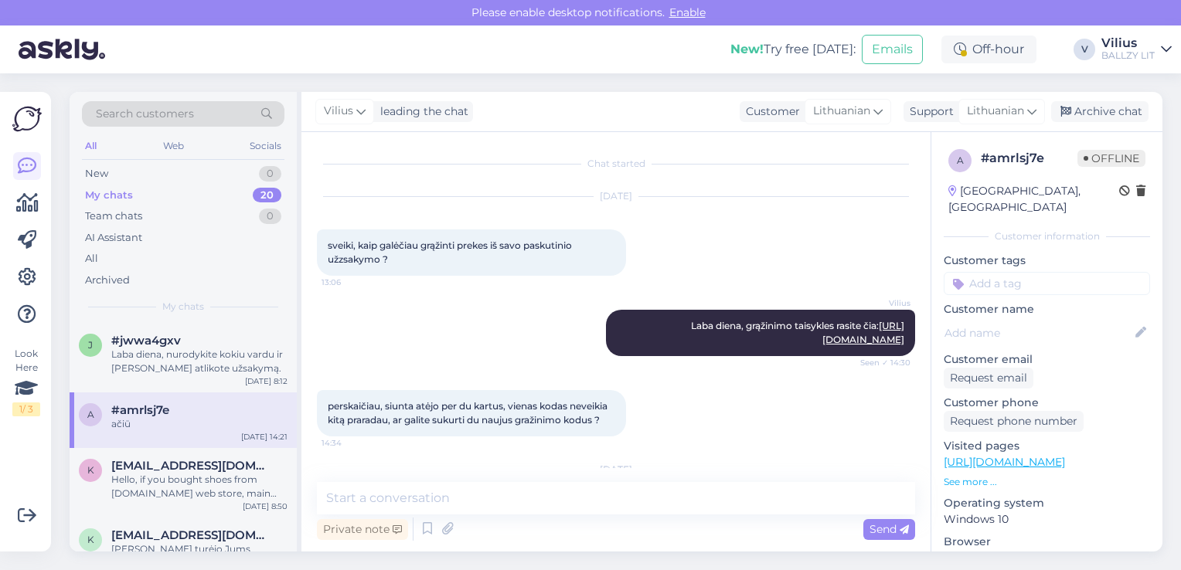
scroll to position [297, 0]
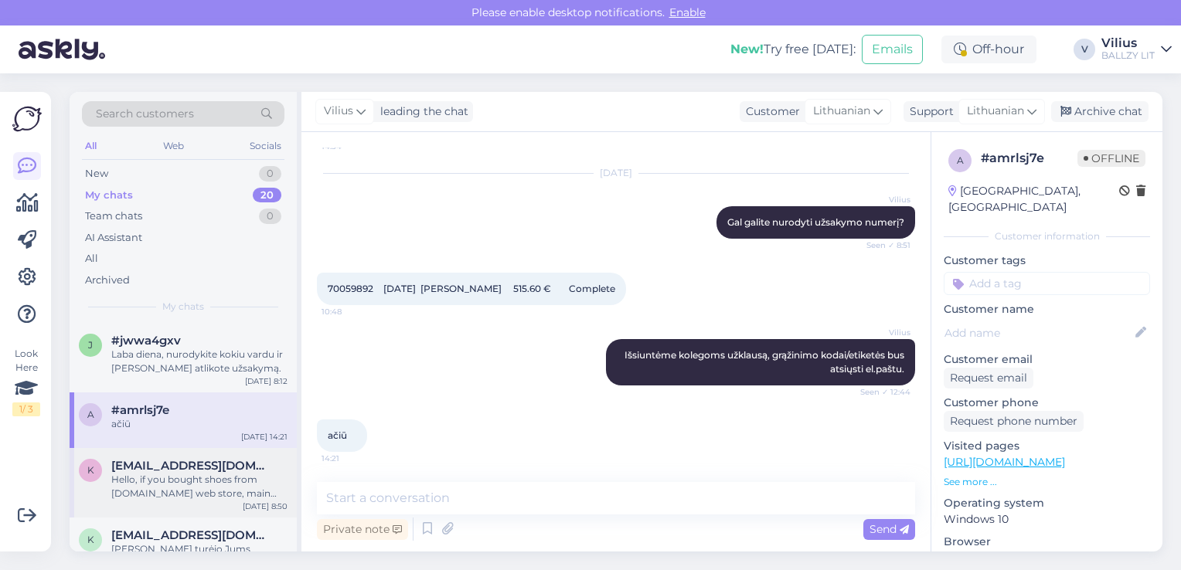
click at [202, 484] on div "Hello, if you bought shoes from Ballzy.eu web store, main warehouse based in Es…" at bounding box center [199, 487] width 176 height 28
